Goal: Transaction & Acquisition: Purchase product/service

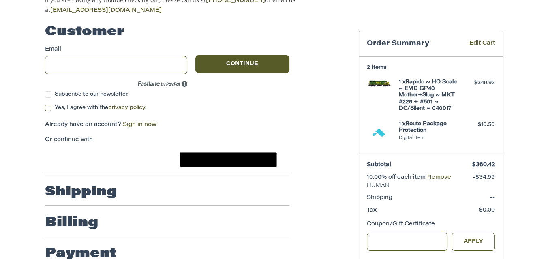
scroll to position [82, 0]
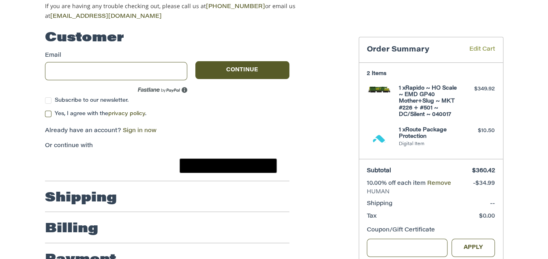
click at [478, 45] on link "Edit Cart" at bounding box center [475, 49] width 37 height 9
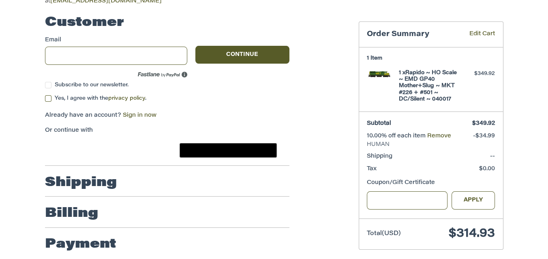
scroll to position [100, 0]
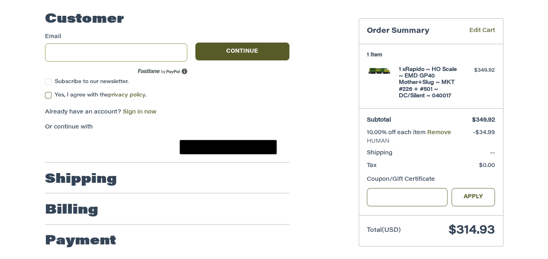
click at [137, 50] on input "Email" at bounding box center [116, 52] width 143 height 18
type input "**********"
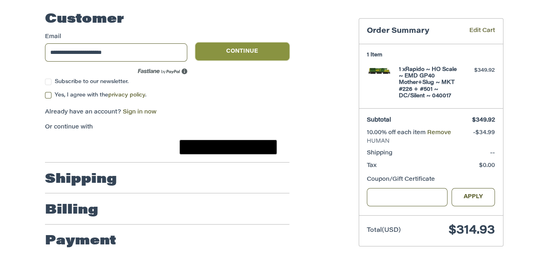
click at [231, 47] on button "Continue" at bounding box center [242, 52] width 94 height 18
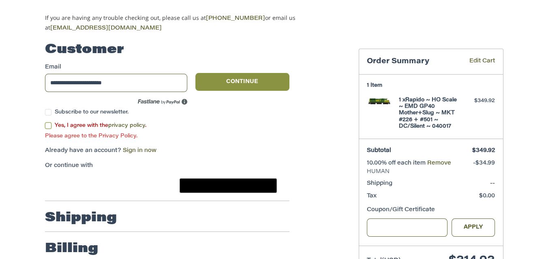
scroll to position [69, 0]
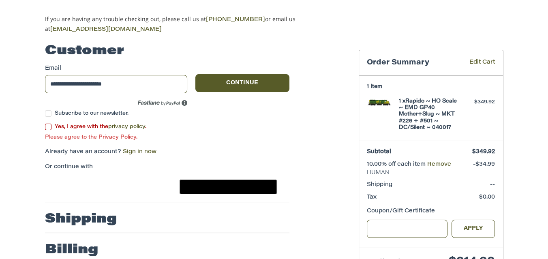
click at [50, 124] on label "Yes, I agree with the privacy policy ." at bounding box center [167, 127] width 244 height 6
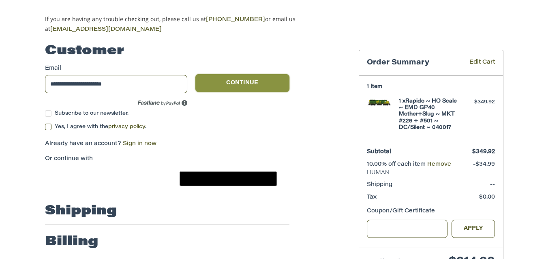
click at [248, 80] on button "Continue" at bounding box center [242, 83] width 94 height 18
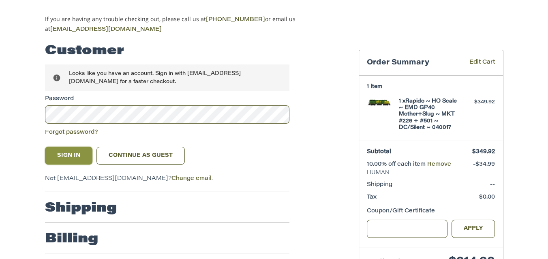
click at [67, 155] on button "Sign In" at bounding box center [69, 156] width 48 height 18
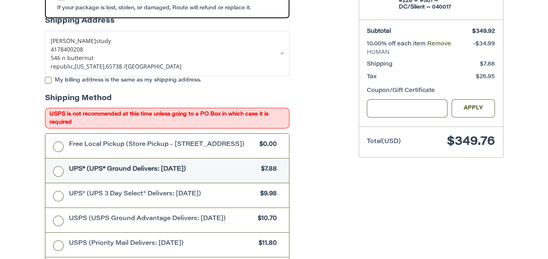
scroll to position [217, 0]
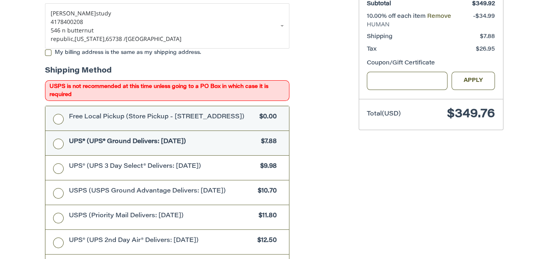
click at [58, 115] on label "Free Local Pickup (Store Pickup - 106 E. Center St., Rogersville MO 65742) $0.00" at bounding box center [167, 118] width 244 height 24
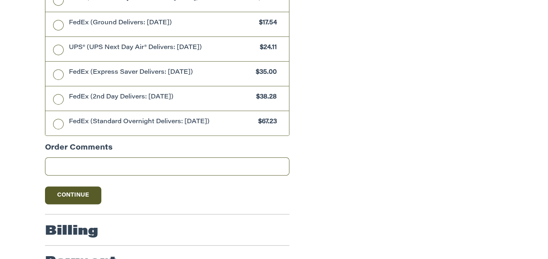
scroll to position [484, 0]
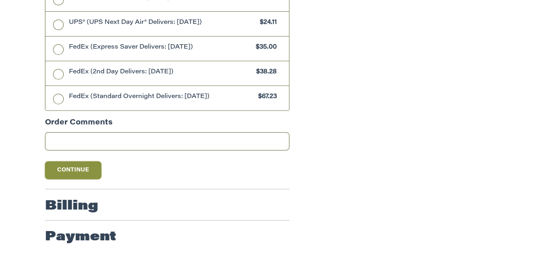
click at [61, 165] on button "Continue" at bounding box center [73, 170] width 57 height 18
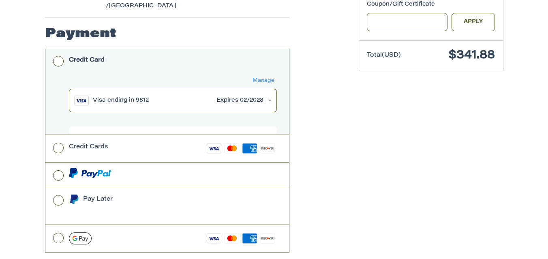
scroll to position [299, 0]
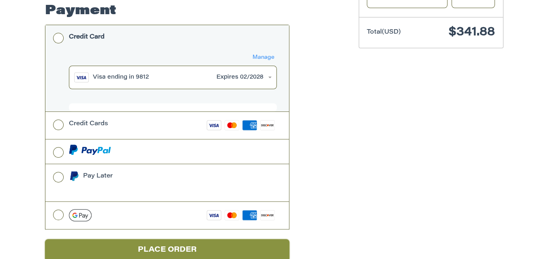
click at [219, 239] on button "Place Order" at bounding box center [167, 250] width 244 height 22
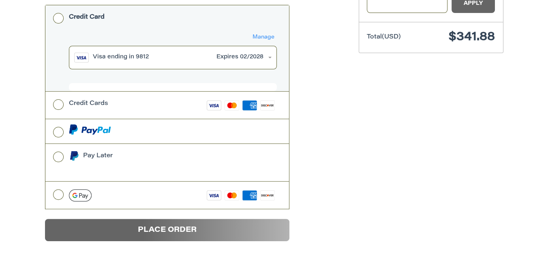
scroll to position [67, 0]
